Goal: Information Seeking & Learning: Learn about a topic

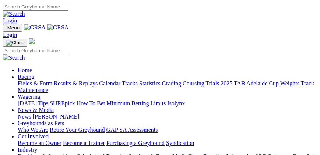
click at [15, 25] on span "Menu" at bounding box center [13, 28] width 12 height 6
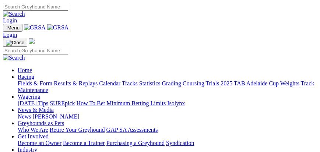
click at [52, 87] on link "Fields & Form" at bounding box center [35, 83] width 35 height 6
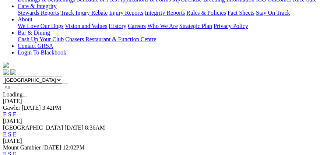
scroll to position [168, 0]
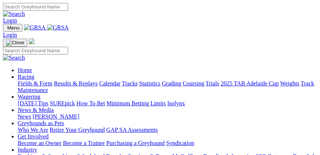
click at [14, 25] on span "Menu" at bounding box center [13, 28] width 12 height 6
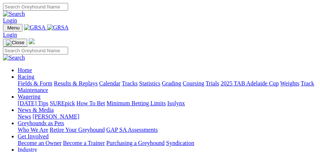
click at [68, 87] on link "Results & Replays" at bounding box center [76, 83] width 44 height 6
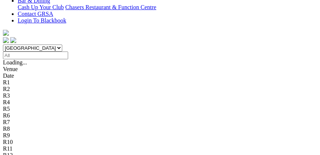
scroll to position [210, 0]
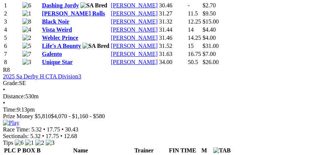
scroll to position [1304, 0]
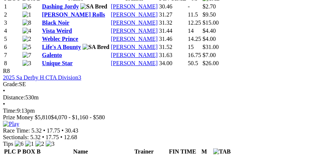
click at [64, 10] on link "Dashing Jordy" at bounding box center [60, 6] width 37 height 6
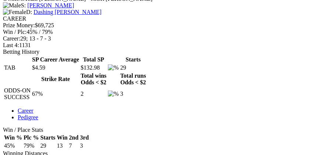
scroll to position [336, 0]
